Goal: Book appointment/travel/reservation

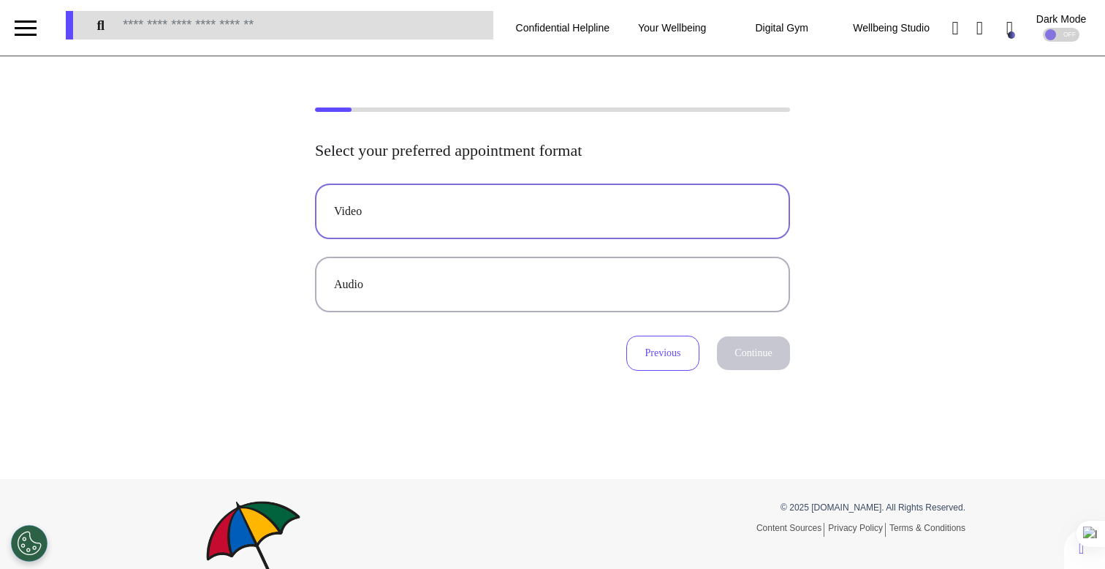
click at [488, 217] on div "Video" at bounding box center [552, 211] width 437 height 18
click at [773, 360] on button "Continue" at bounding box center [753, 353] width 73 height 34
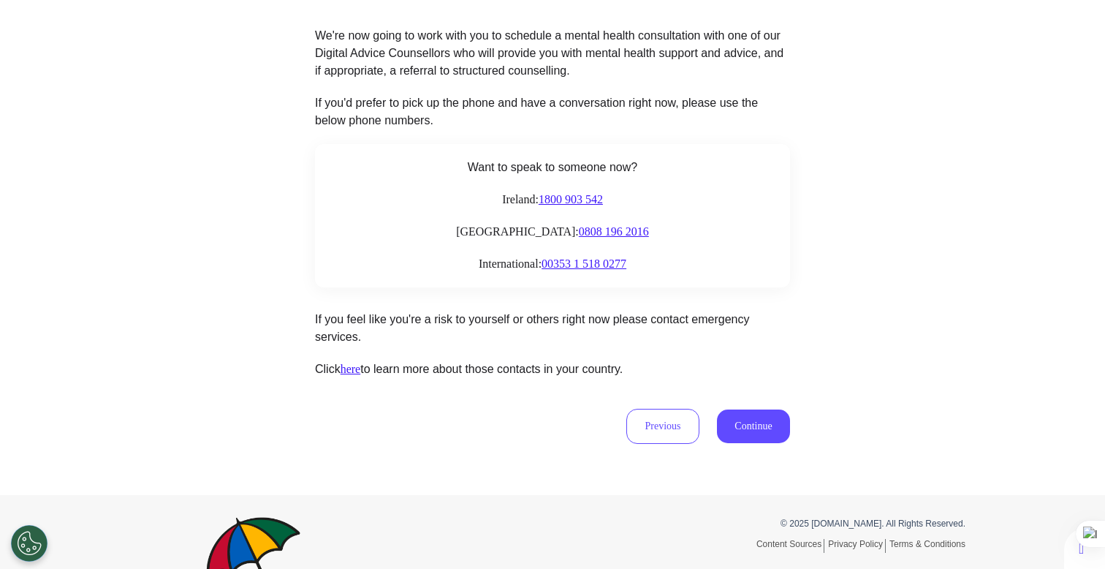
scroll to position [217, 0]
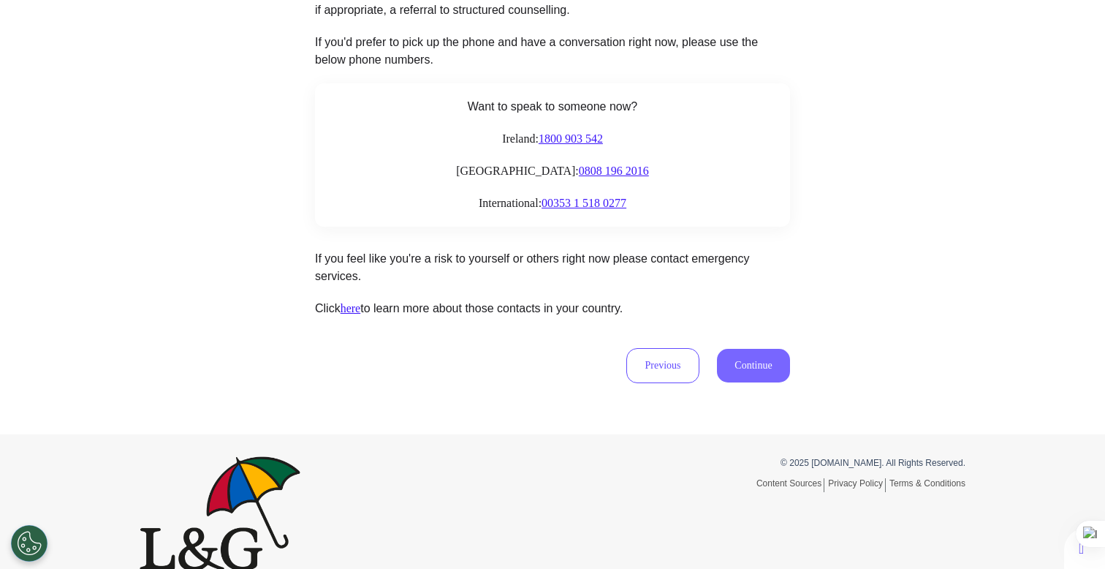
click at [738, 357] on button "Continue" at bounding box center [753, 366] width 73 height 34
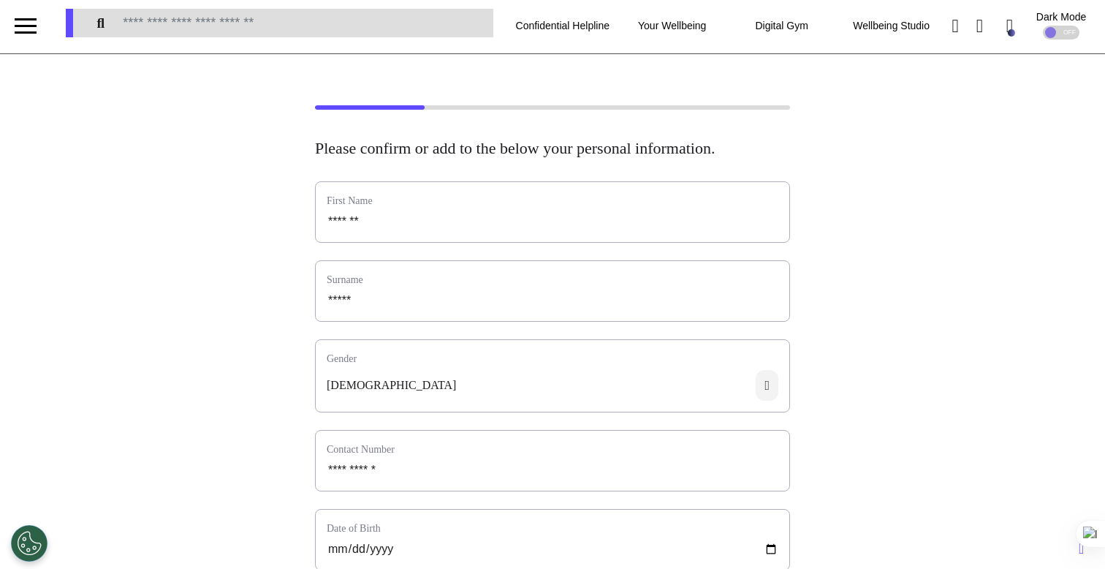
scroll to position [0, 0]
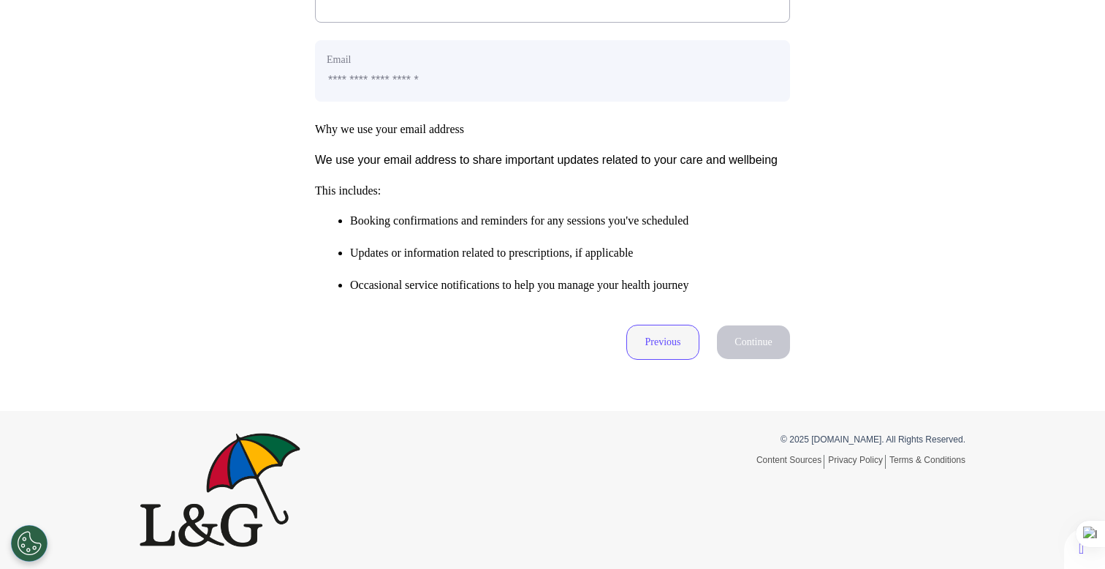
click at [655, 342] on button "Previous" at bounding box center [662, 341] width 73 height 35
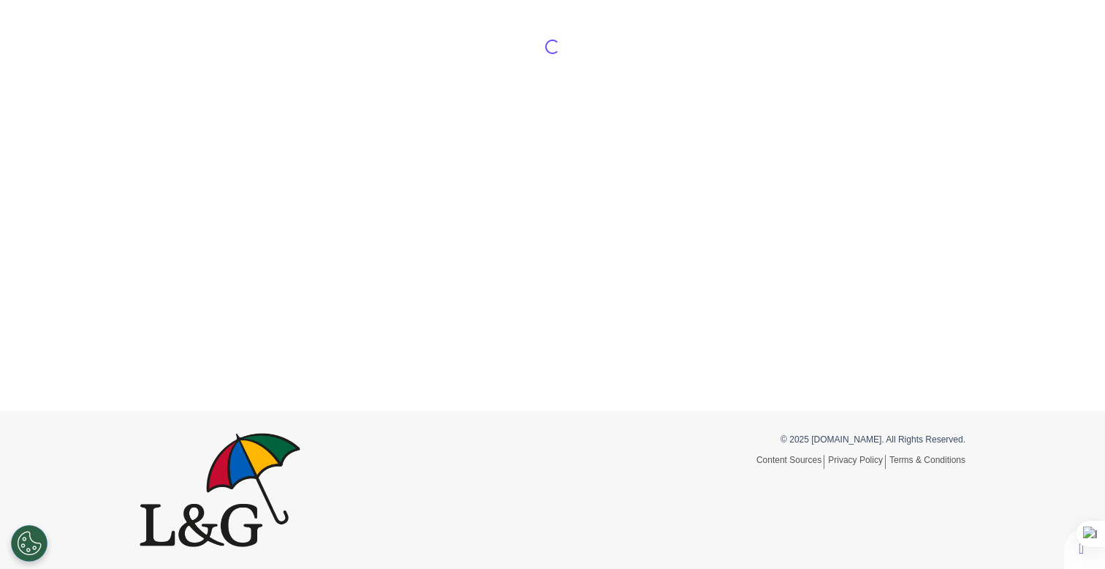
scroll to position [68, 0]
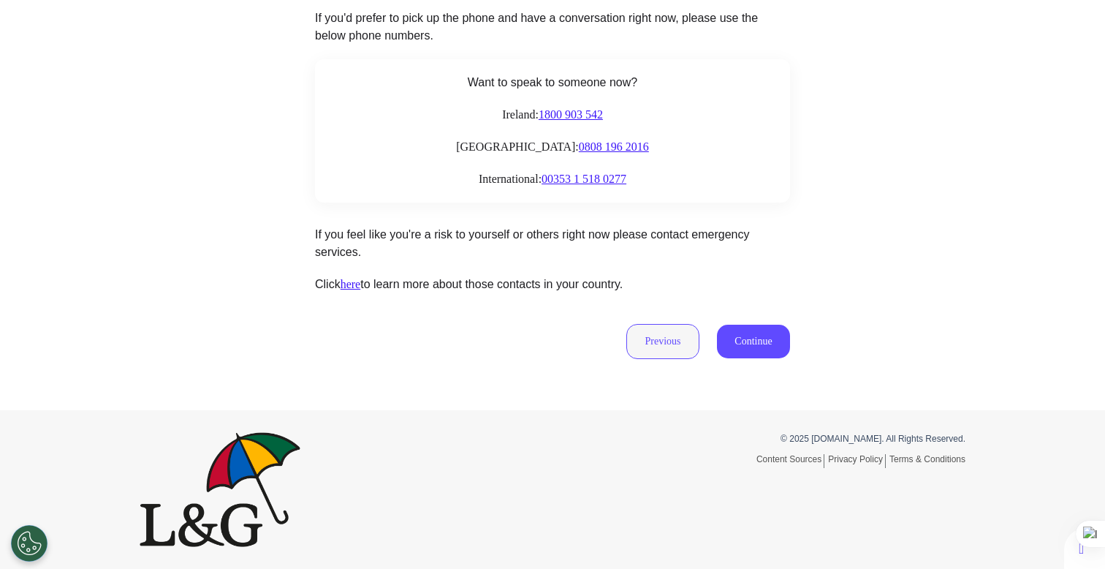
click at [656, 349] on button "Previous" at bounding box center [662, 341] width 73 height 35
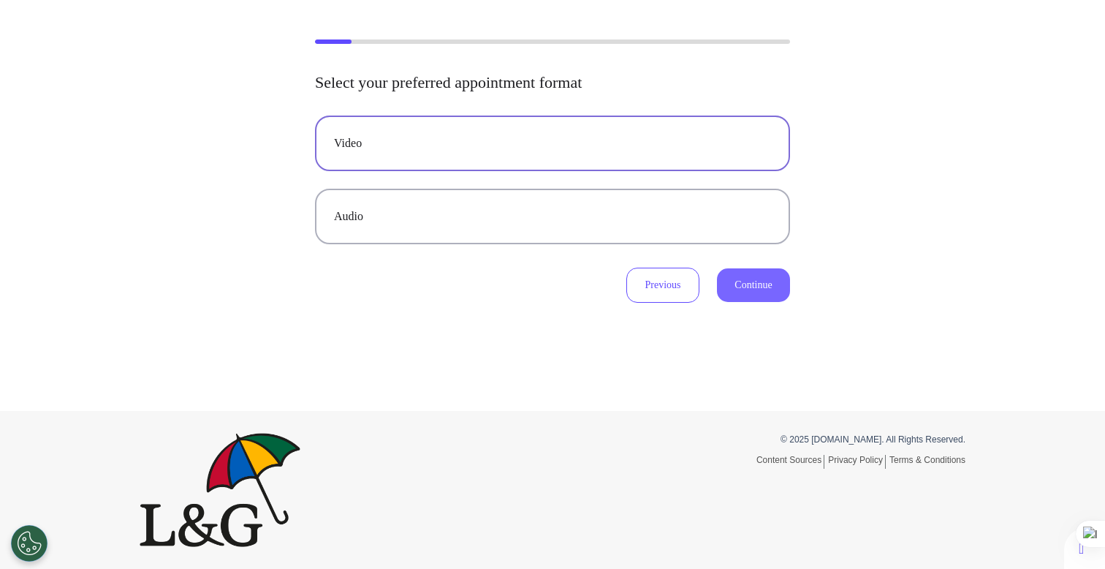
click at [741, 276] on button "Continue" at bounding box center [753, 285] width 73 height 34
click at [752, 274] on button "Continue" at bounding box center [753, 285] width 73 height 34
click at [736, 296] on button "Continue" at bounding box center [753, 285] width 73 height 34
click at [741, 286] on button "Continue" at bounding box center [753, 285] width 73 height 34
click at [747, 295] on button "Continue" at bounding box center [753, 285] width 73 height 34
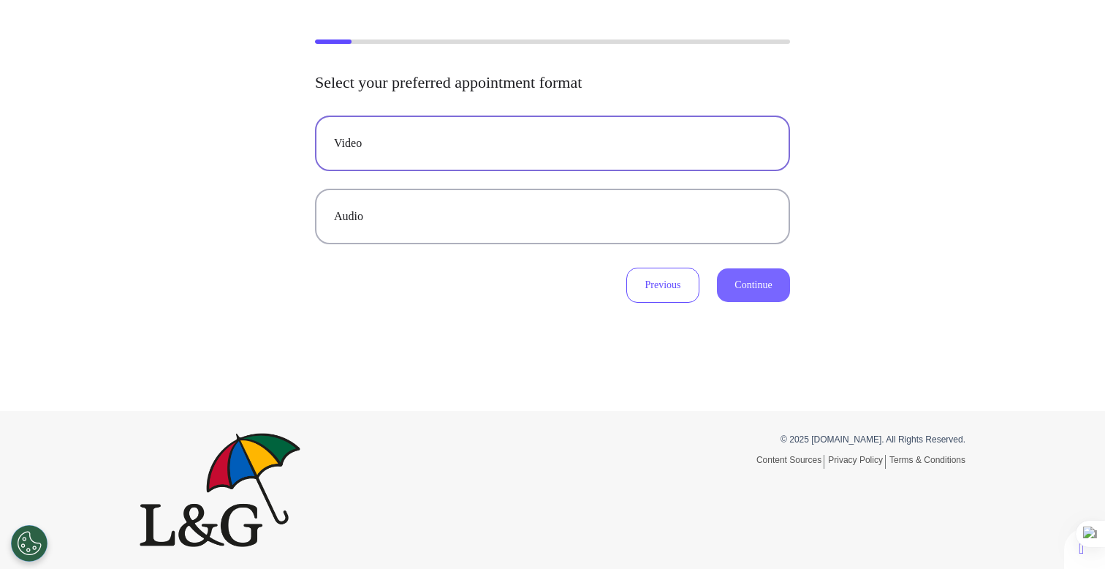
click at [742, 293] on button "Continue" at bounding box center [753, 285] width 73 height 34
click at [757, 287] on button "Continue" at bounding box center [753, 285] width 73 height 34
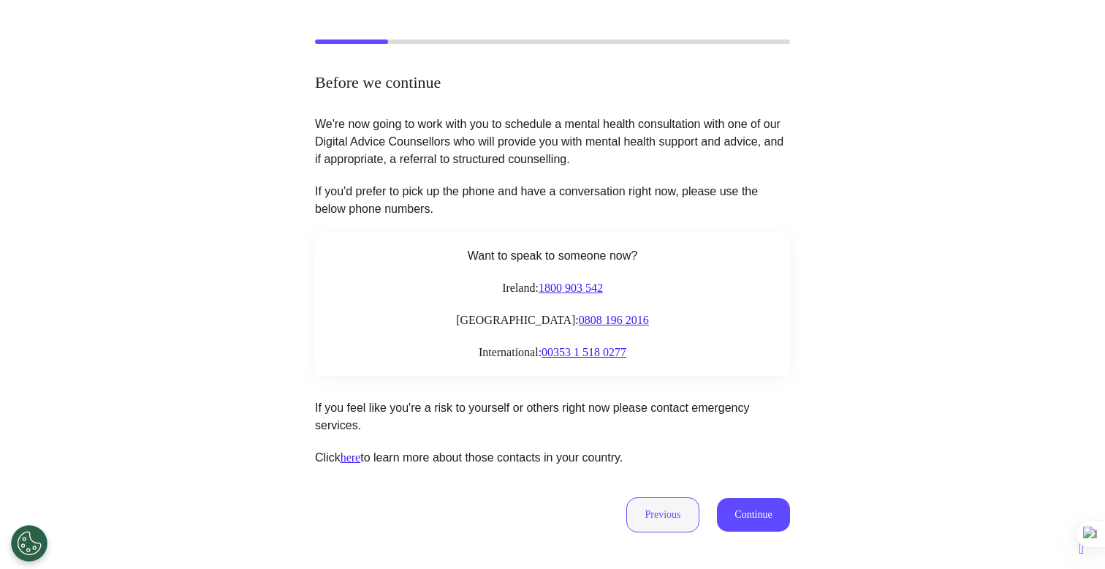
click at [658, 520] on button "Previous" at bounding box center [662, 514] width 73 height 35
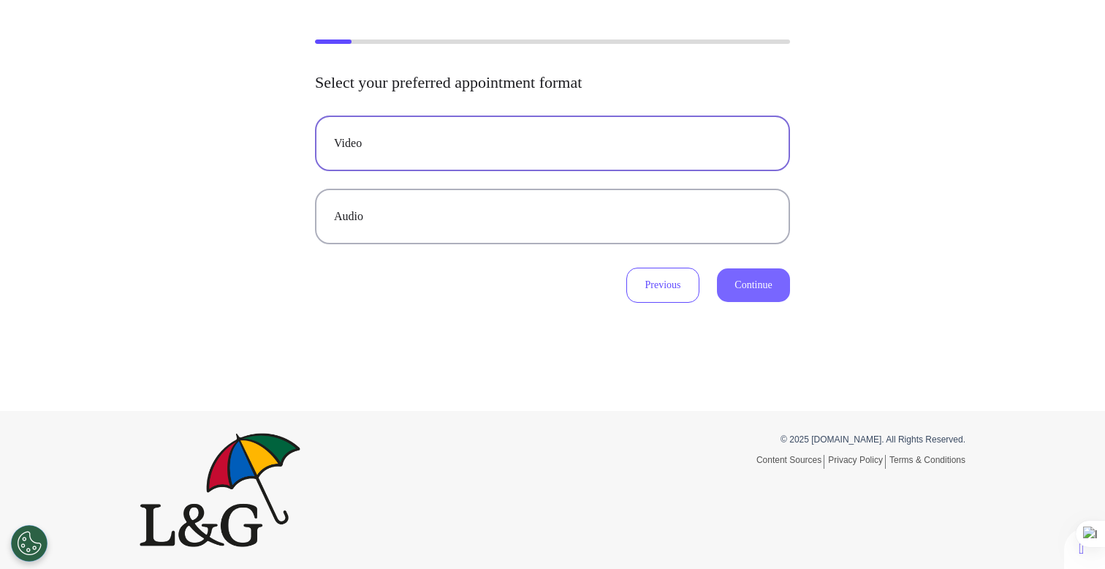
click at [732, 299] on button "Continue" at bounding box center [753, 285] width 73 height 34
